Goal: Task Accomplishment & Management: Complete application form

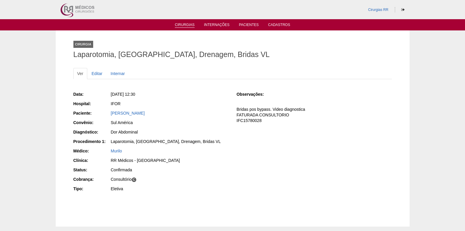
click at [188, 23] on link "Cirurgias" at bounding box center [185, 25] width 20 height 5
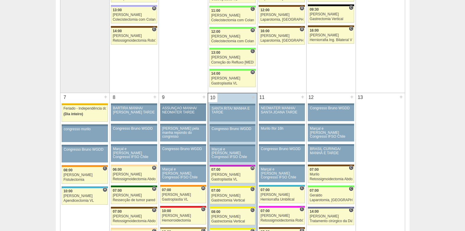
scroll to position [295, 0]
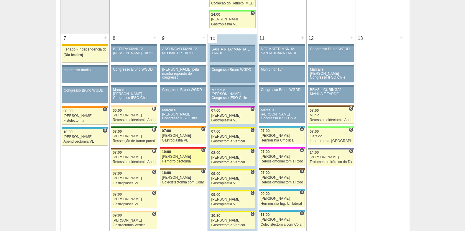
click at [180, 156] on div "[PERSON_NAME]" at bounding box center [183, 157] width 42 height 4
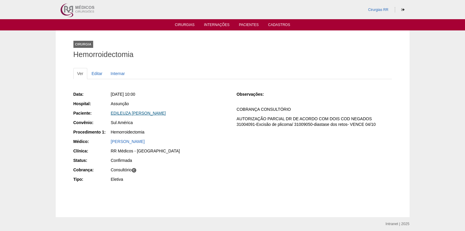
click at [144, 112] on link "EDILEUZA BEZERRA DA SILVA" at bounding box center [138, 113] width 55 height 5
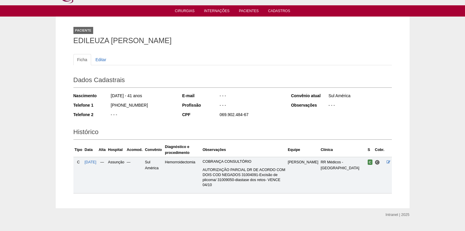
scroll to position [22, 0]
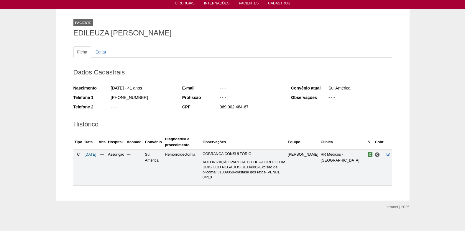
click at [96, 154] on span "09/09/2025" at bounding box center [91, 154] width 12 height 4
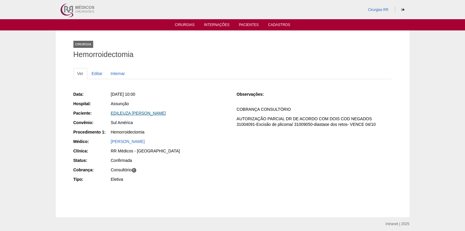
click at [130, 113] on link "EDILEUZA [PERSON_NAME]" at bounding box center [138, 113] width 55 height 5
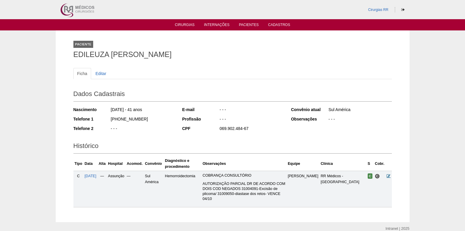
click at [387, 175] on icon at bounding box center [389, 176] width 4 height 4
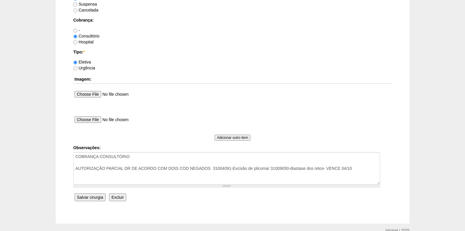
scroll to position [501, 0]
click at [90, 93] on input "file" at bounding box center [114, 93] width 78 height 9
click at [96, 92] on input "file" at bounding box center [114, 93] width 78 height 9
type input "C:\fakepath\1Descrição Edileuza_page-0001.jpg"
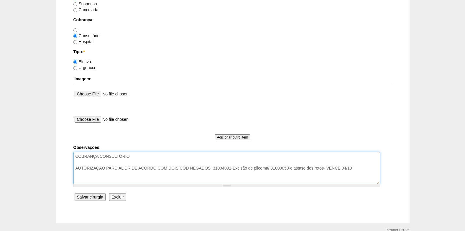
click at [356, 169] on textarea "COBRANÇA CONSULTÓRIO AUTORIZAÇÃO PARCIAL DR DE ACORDO COM DOIS COD NEGADOS 3100…" at bounding box center [226, 168] width 307 height 32
click at [76, 180] on textarea "COBRANÇA CONSULTÓRIO AUTORIZAÇÃO PARCIAL DR DE ACORDO COM DOIS COD NEGADOS 3100…" at bounding box center [226, 168] width 307 height 32
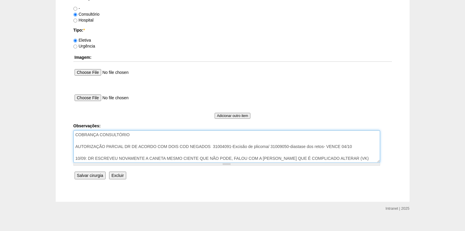
scroll to position [529, 0]
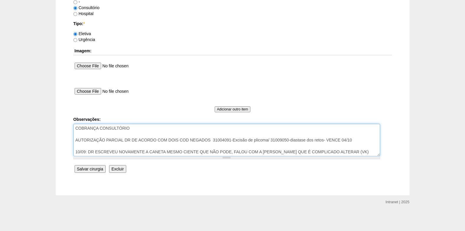
type textarea "COBRANÇA CONSULTÓRIO AUTORIZAÇÃO PARCIAL DR DE ACORDO COM DOIS COD NEGADOS 3100…"
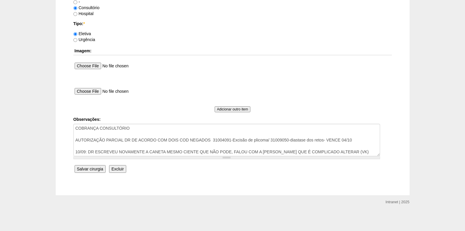
click at [95, 169] on input "Salvar cirurgia" at bounding box center [90, 169] width 31 height 8
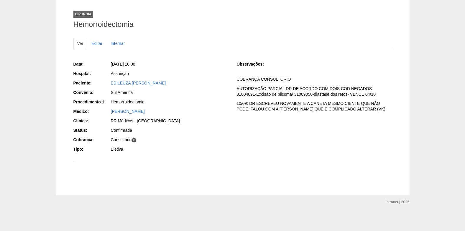
scroll to position [383, 0]
